Goal: Task Accomplishment & Management: Manage account settings

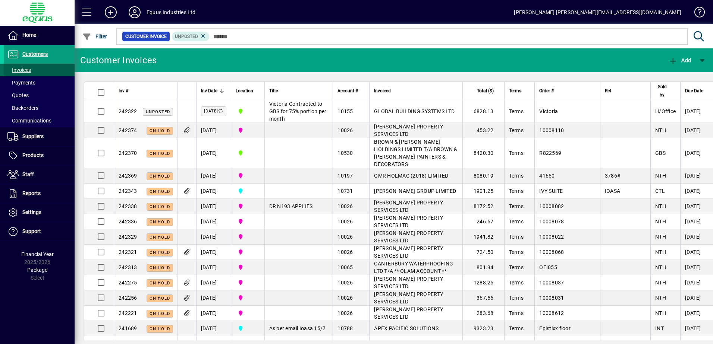
click at [26, 69] on span "Invoices" at bounding box center [18, 70] width 23 height 6
click at [49, 54] on span at bounding box center [39, 54] width 71 height 18
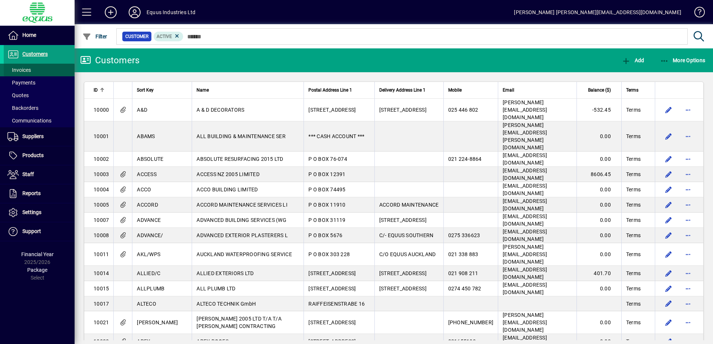
click at [28, 69] on span "Invoices" at bounding box center [18, 70] width 23 height 6
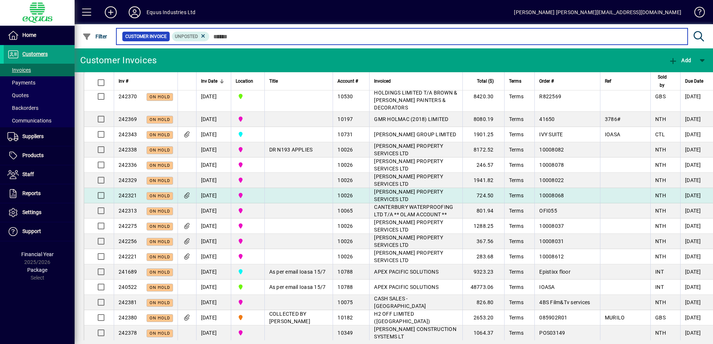
scroll to position [186, 0]
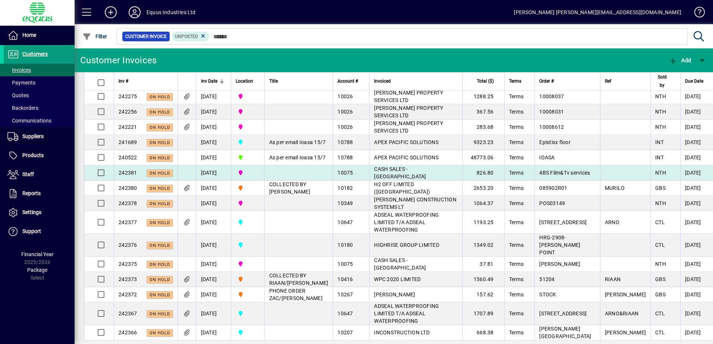
click at [342, 176] on span "10075" at bounding box center [344, 173] width 15 height 6
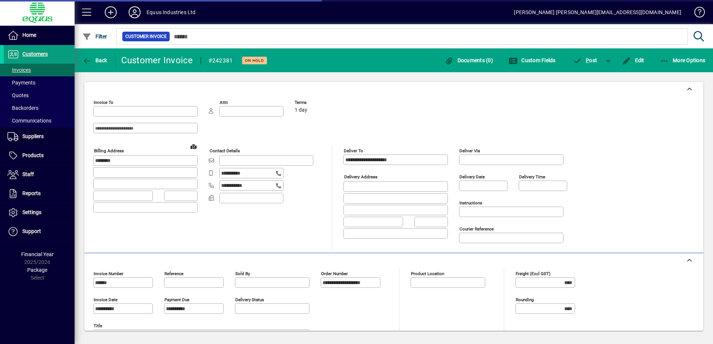
type input "**********"
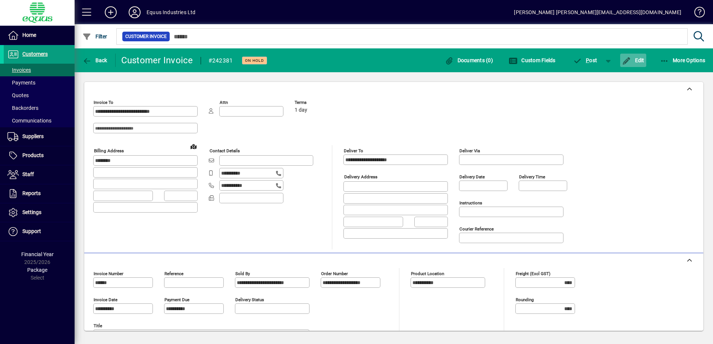
click at [640, 58] on span "Edit" at bounding box center [633, 60] width 22 height 6
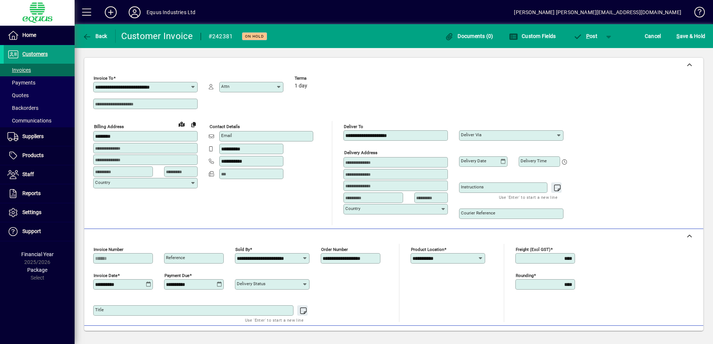
click at [559, 134] on icon at bounding box center [559, 136] width 6 height 6
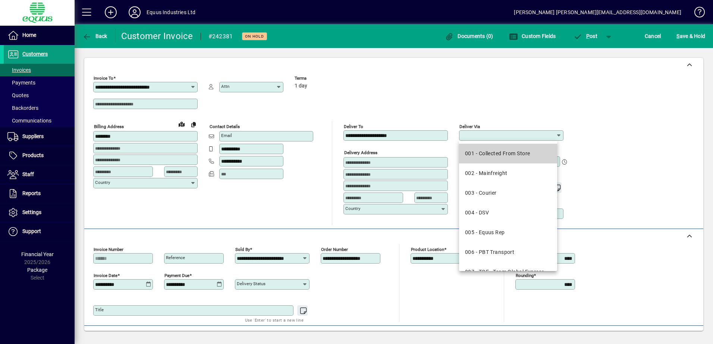
click at [510, 153] on div "001 - Collected From Store" at bounding box center [497, 154] width 65 height 8
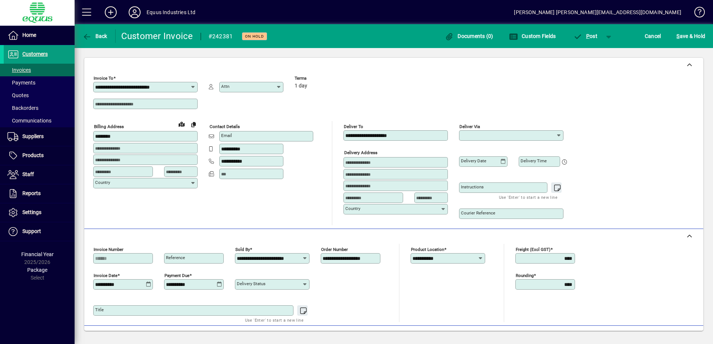
type input "**********"
click at [677, 35] on span "S" at bounding box center [677, 36] width 3 height 6
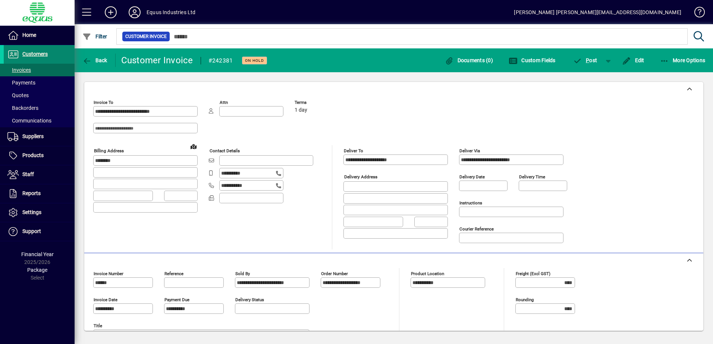
click at [33, 53] on span "Customers" at bounding box center [34, 54] width 25 height 6
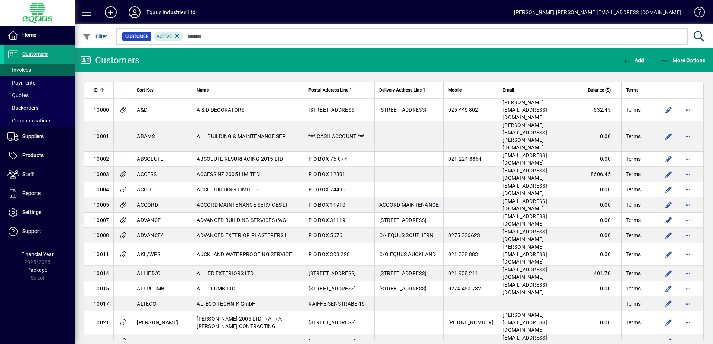
click at [28, 69] on span "Invoices" at bounding box center [18, 70] width 23 height 6
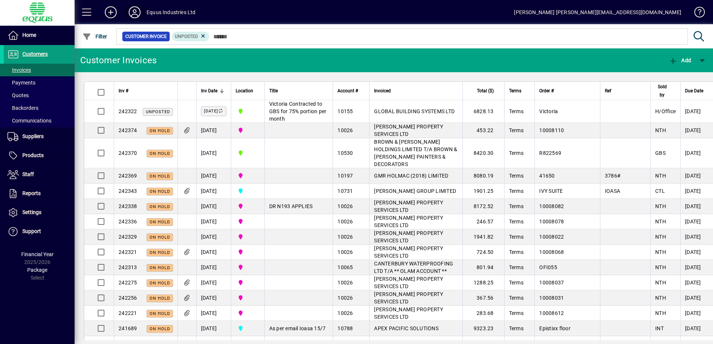
click at [134, 11] on icon at bounding box center [134, 12] width 15 height 12
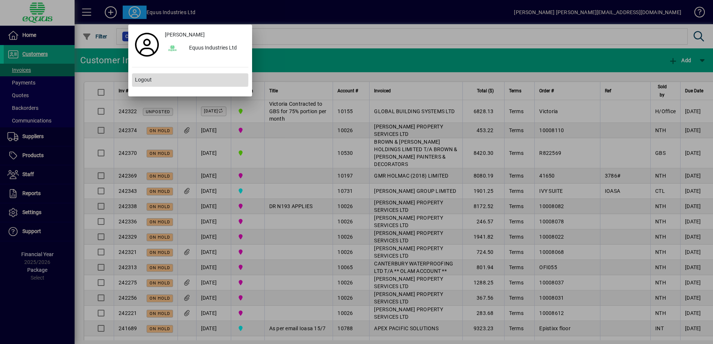
click at [143, 80] on span "Logout" at bounding box center [143, 80] width 17 height 8
